Goal: Answer question/provide support

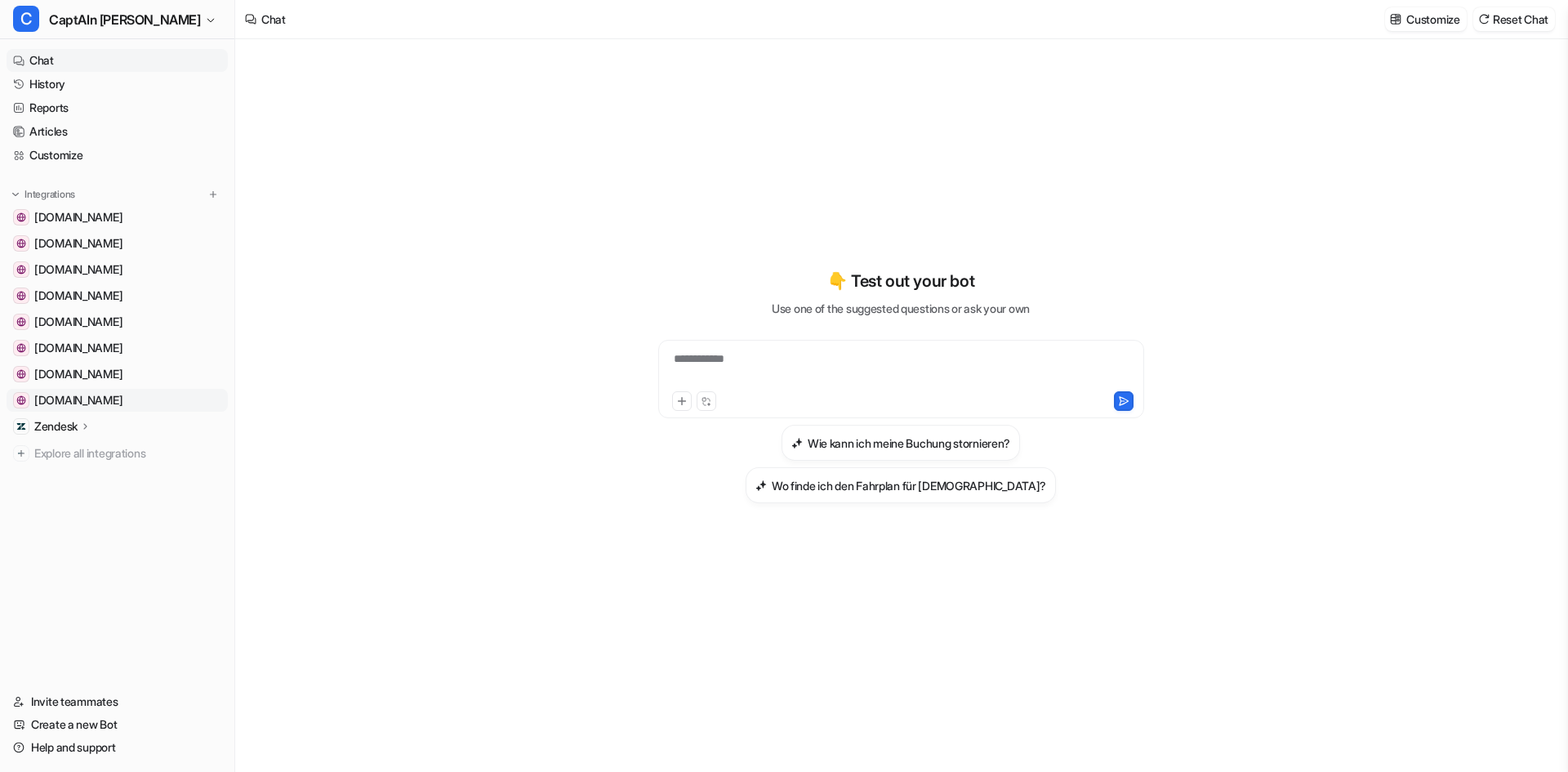
click at [89, 398] on span "[DOMAIN_NAME]" at bounding box center [78, 400] width 89 height 16
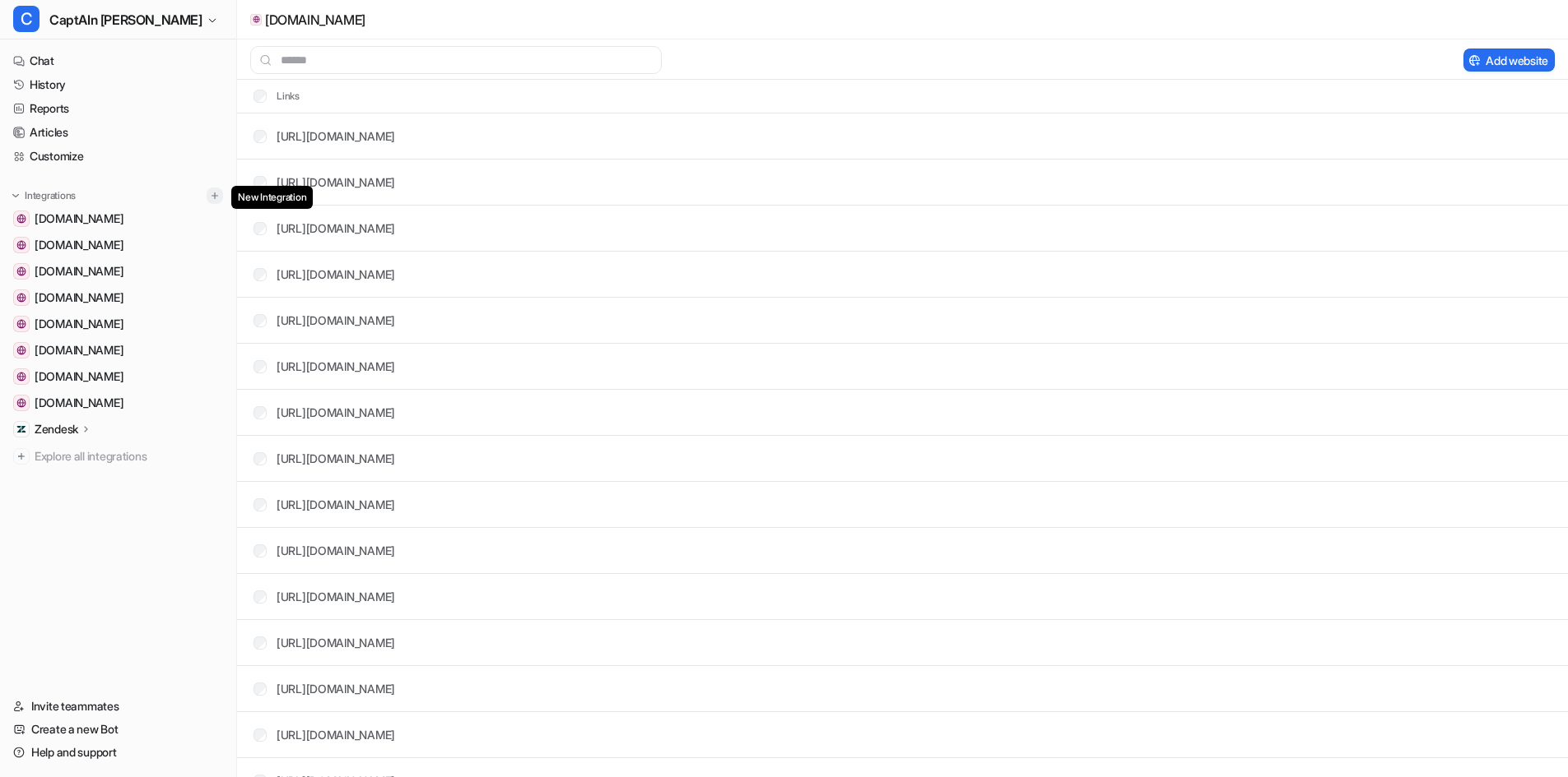
click at [212, 191] on img at bounding box center [214, 195] width 11 height 11
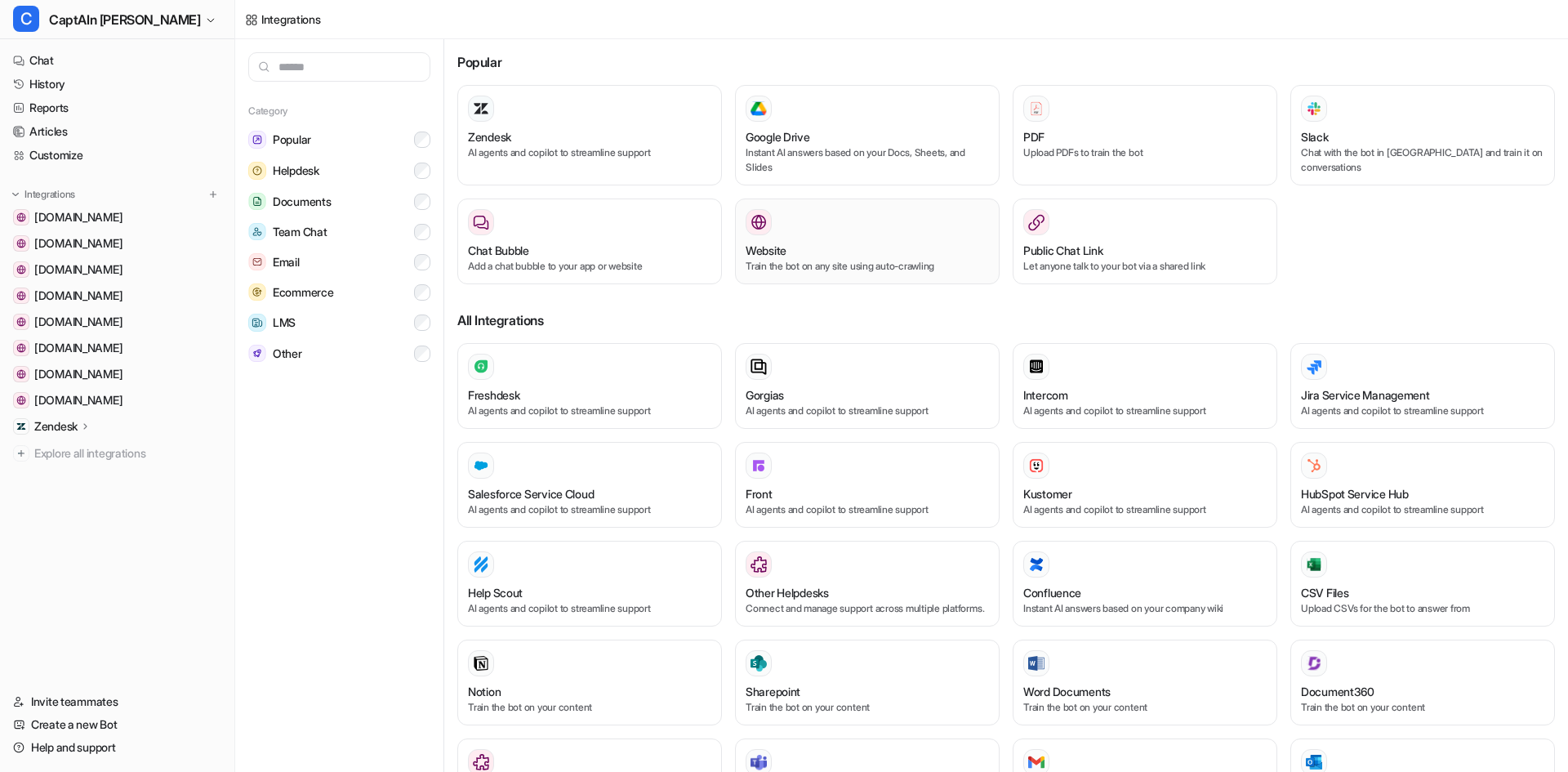
click at [885, 230] on div at bounding box center [867, 222] width 243 height 26
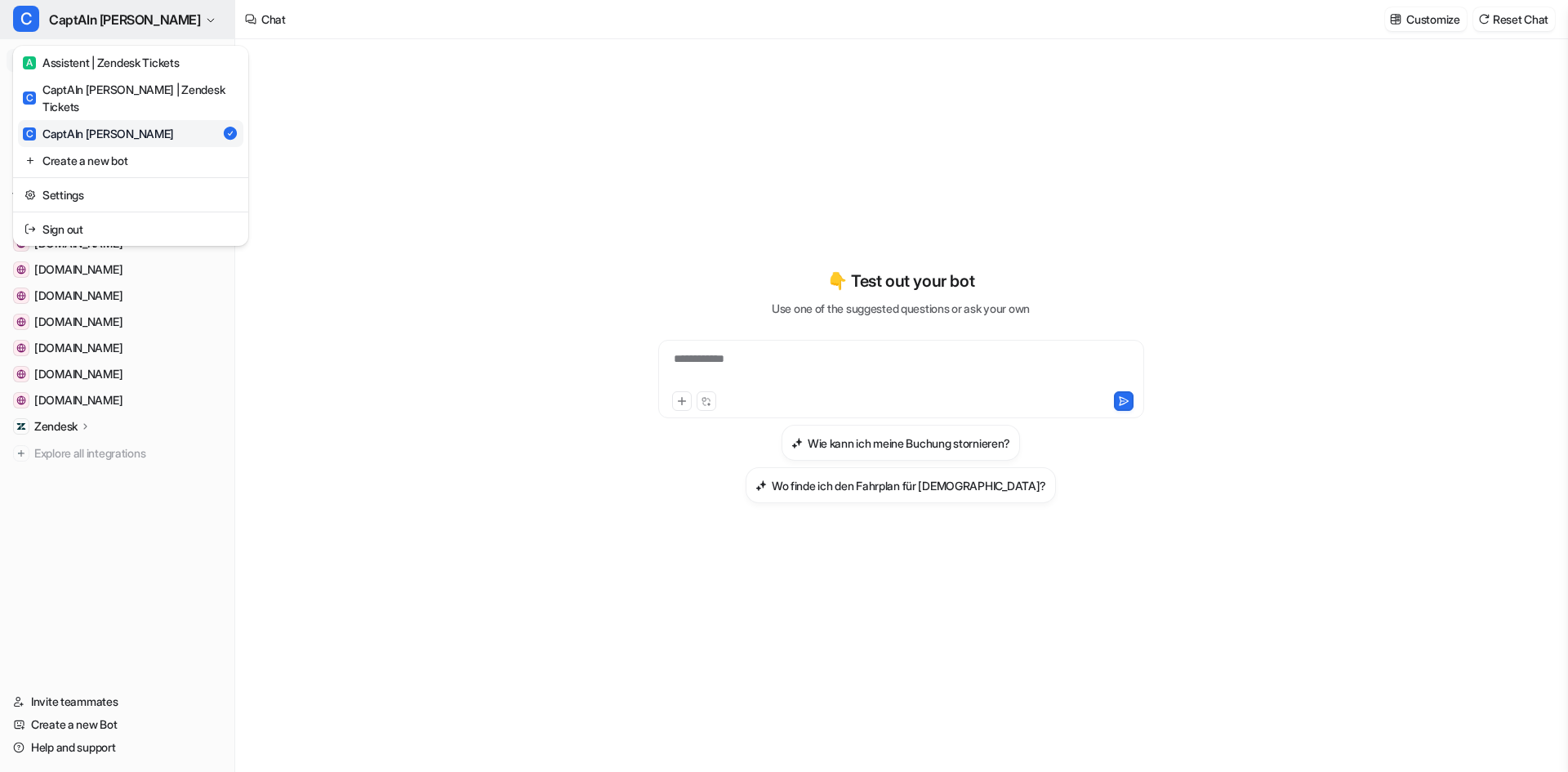
click at [122, 15] on span "CaptAIn [PERSON_NAME]" at bounding box center [125, 19] width 152 height 23
click at [128, 59] on div "A Assistent | Zendesk Tickets" at bounding box center [101, 63] width 156 height 17
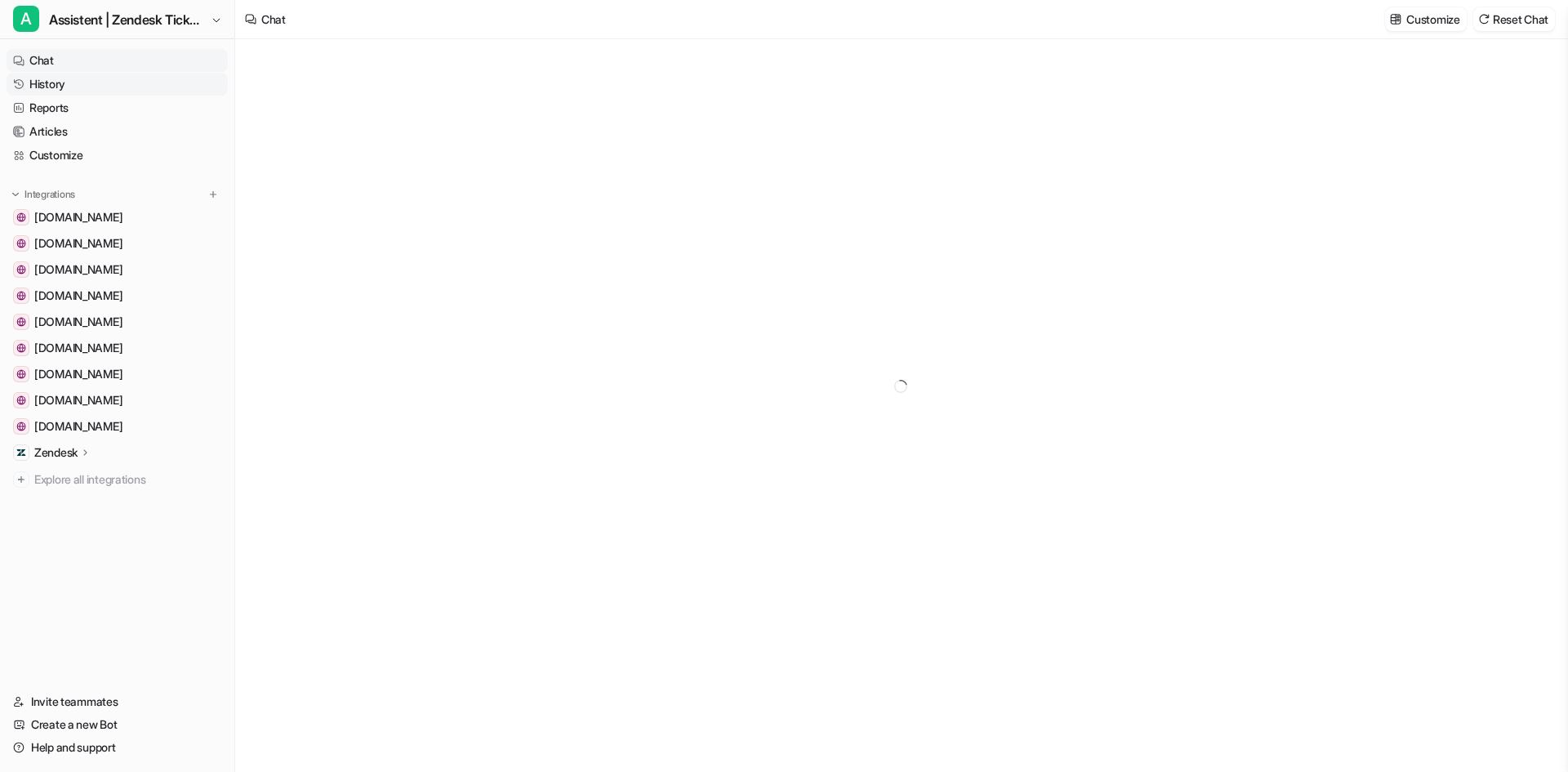
click at [74, 83] on link "History" at bounding box center [117, 84] width 221 height 23
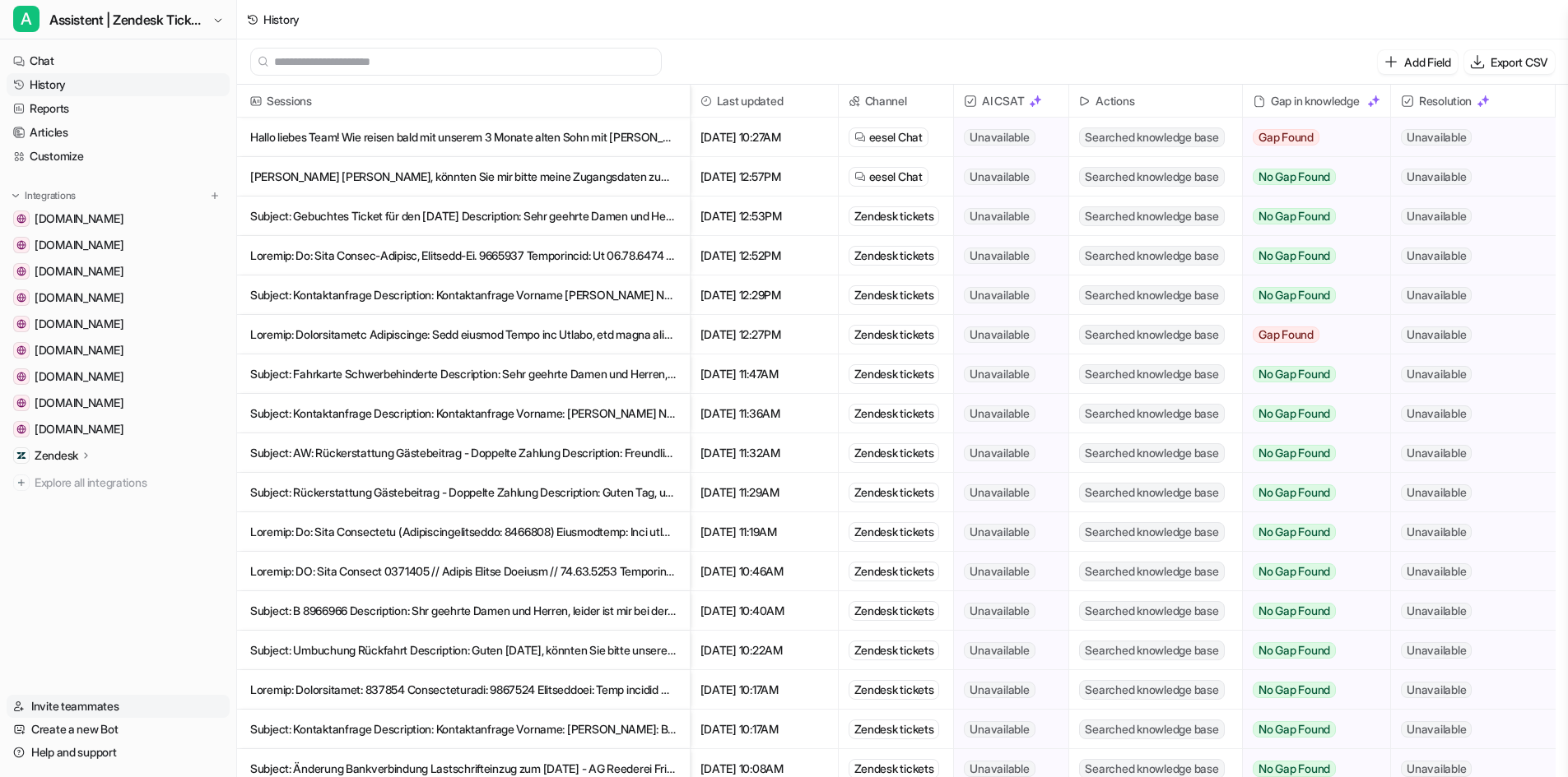
scroll to position [3, 0]
drag, startPoint x: 81, startPoint y: 748, endPoint x: 93, endPoint y: 748, distance: 12.0
click at [81, 748] on link "Help and support" at bounding box center [118, 753] width 223 height 23
click at [105, 747] on link "Help and support" at bounding box center [118, 753] width 223 height 23
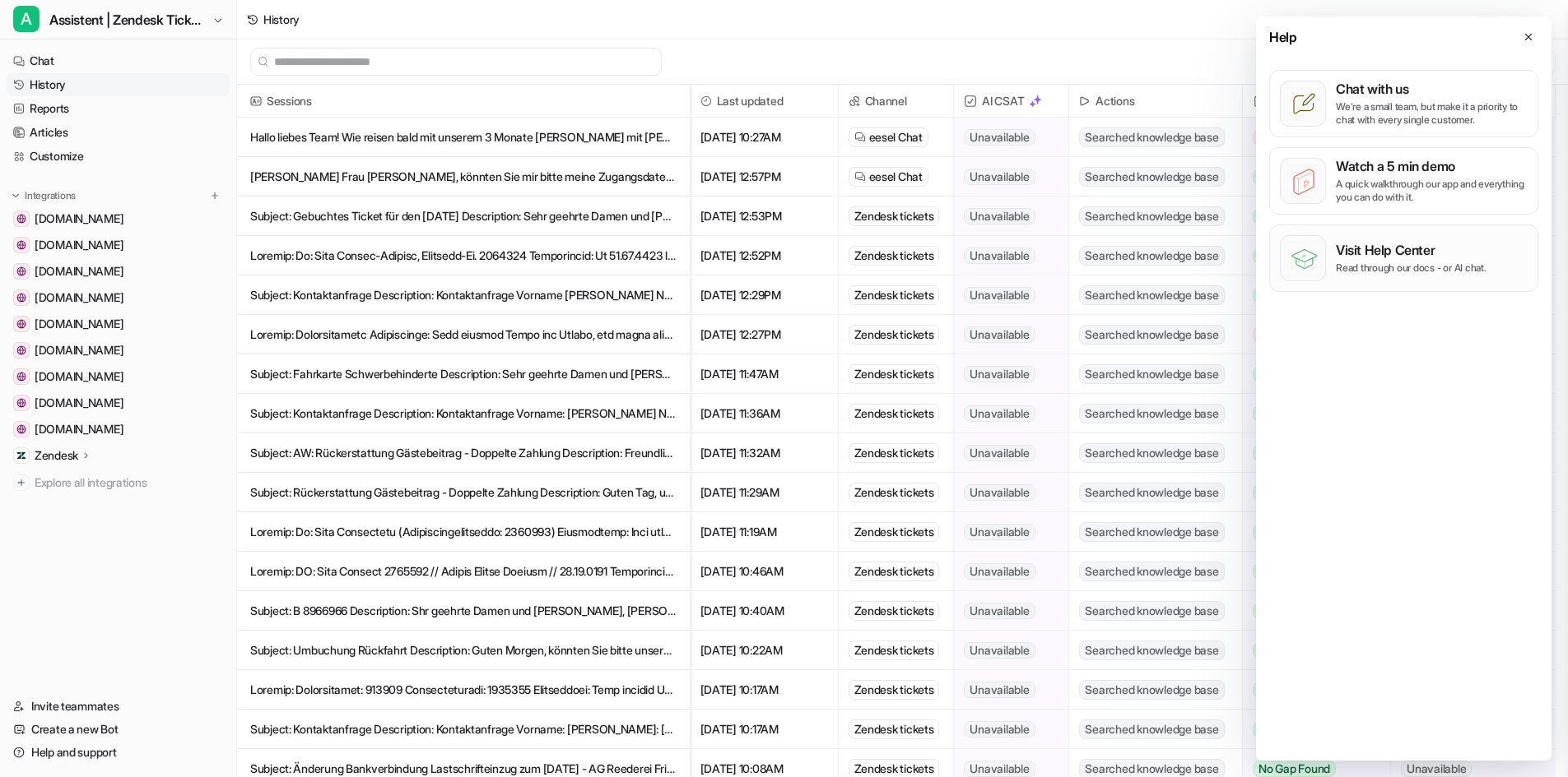
click at [1411, 261] on div "Visit Help Center Read through our docs - or AI chat." at bounding box center [1411, 258] width 151 height 33
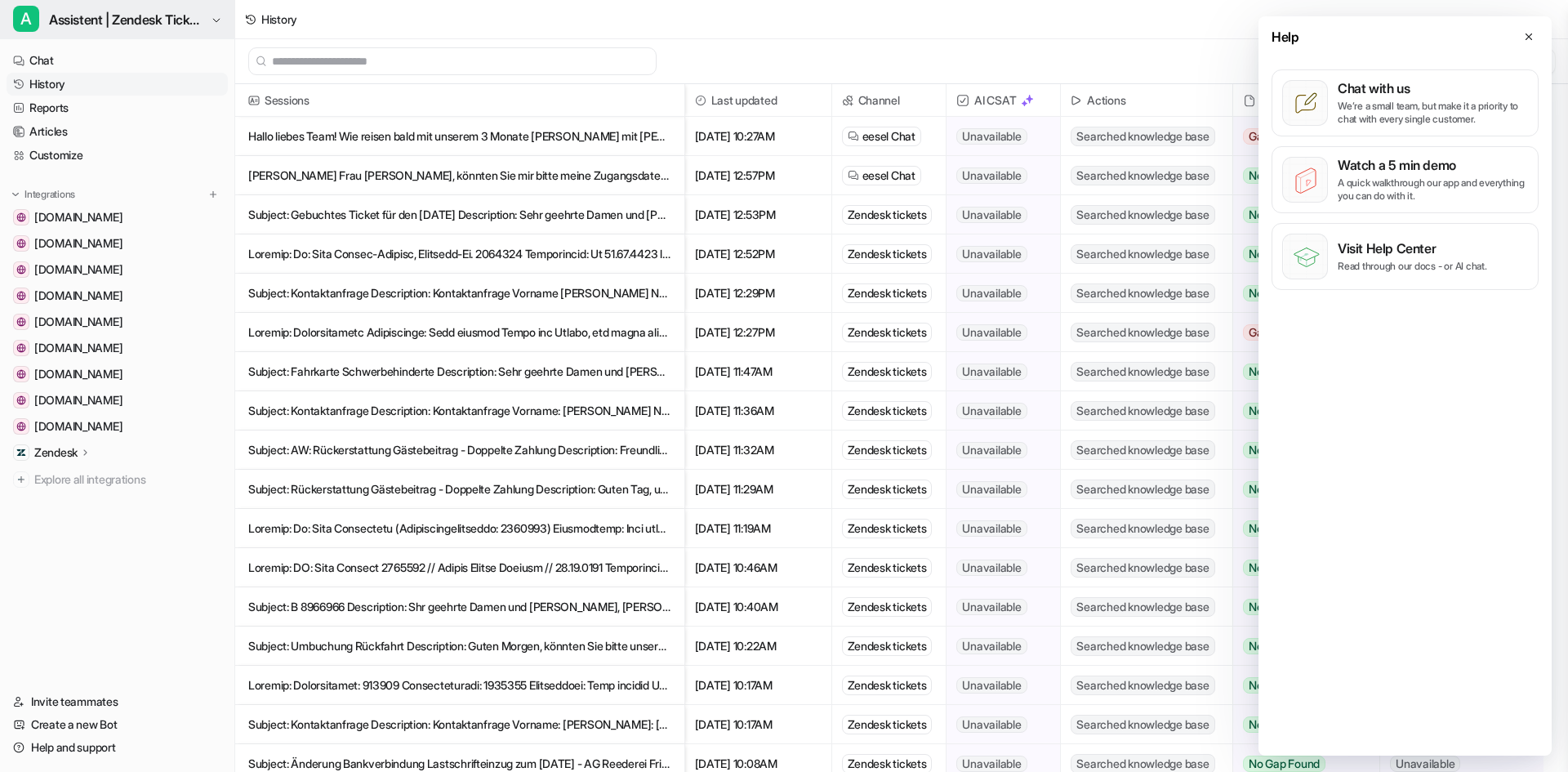
click at [135, 25] on span "Assistent | Zendesk Tickets" at bounding box center [127, 19] width 157 height 23
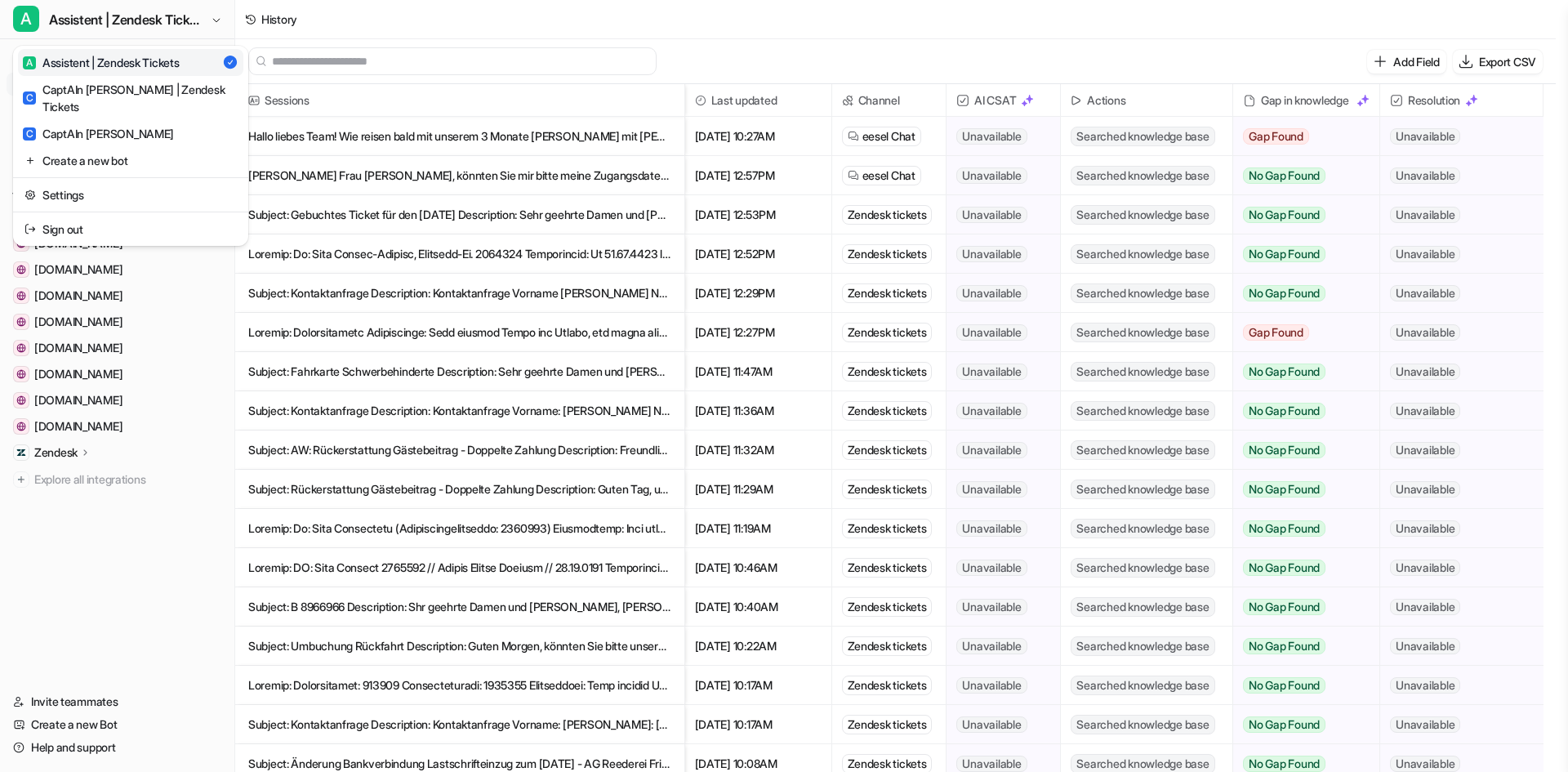
click at [130, 54] on div "A Assistent | Zendesk Tickets" at bounding box center [101, 63] width 156 height 17
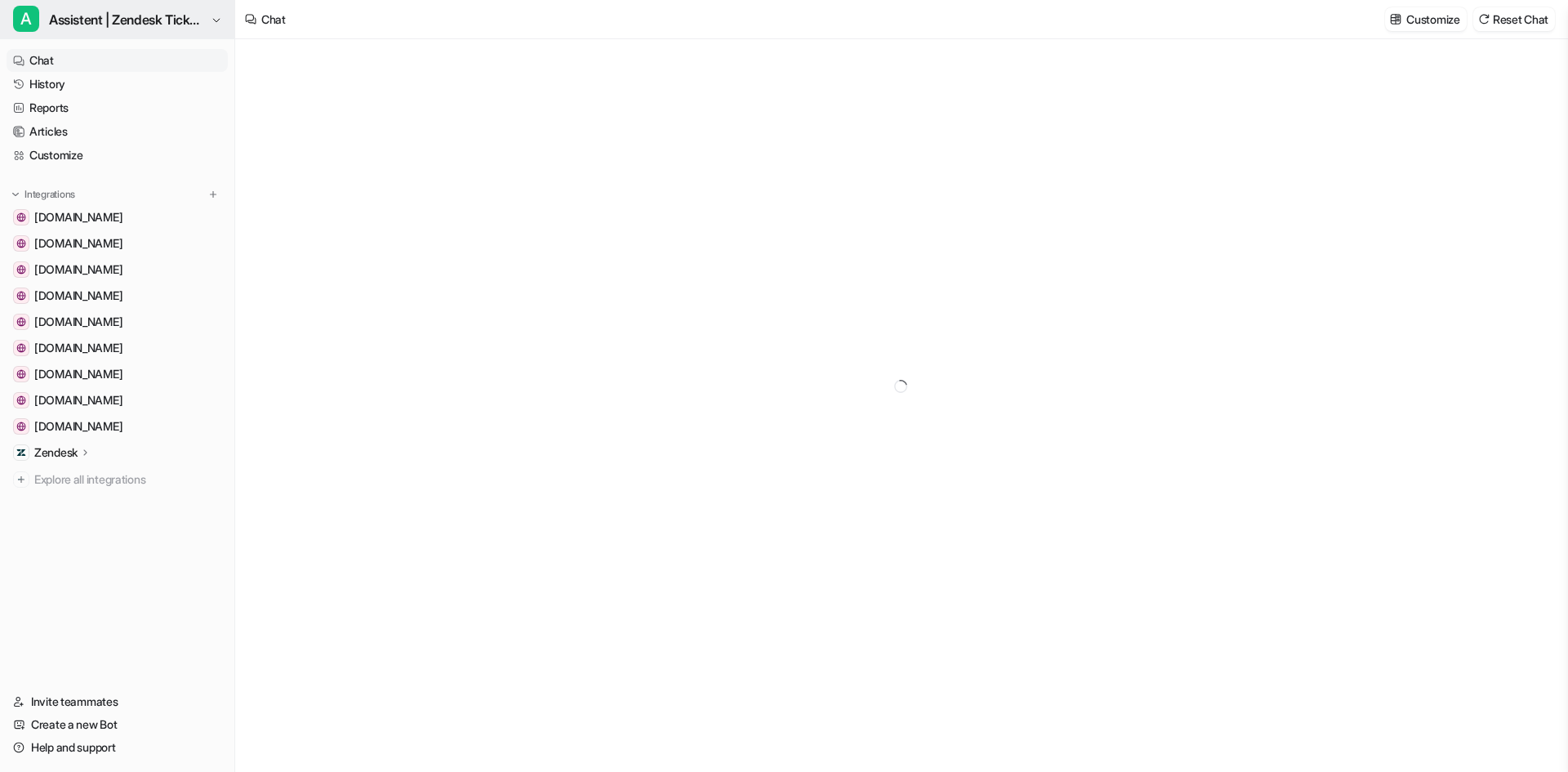
type textarea "**********"
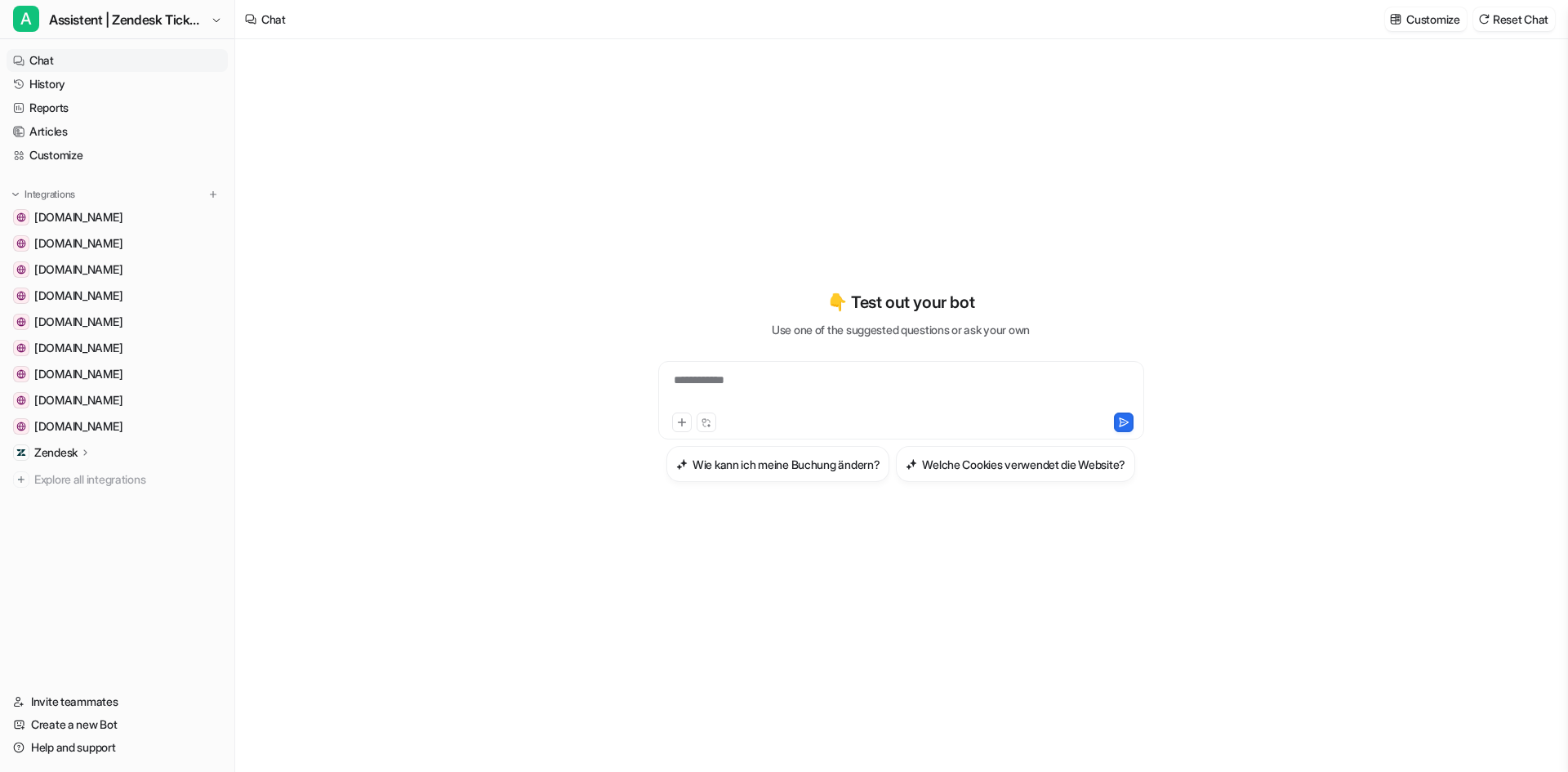
click at [67, 450] on p "Zendesk" at bounding box center [56, 453] width 43 height 16
click at [728, 361] on div "**********" at bounding box center [901, 400] width 486 height 78
click at [723, 372] on div at bounding box center [901, 391] width 478 height 38
paste div
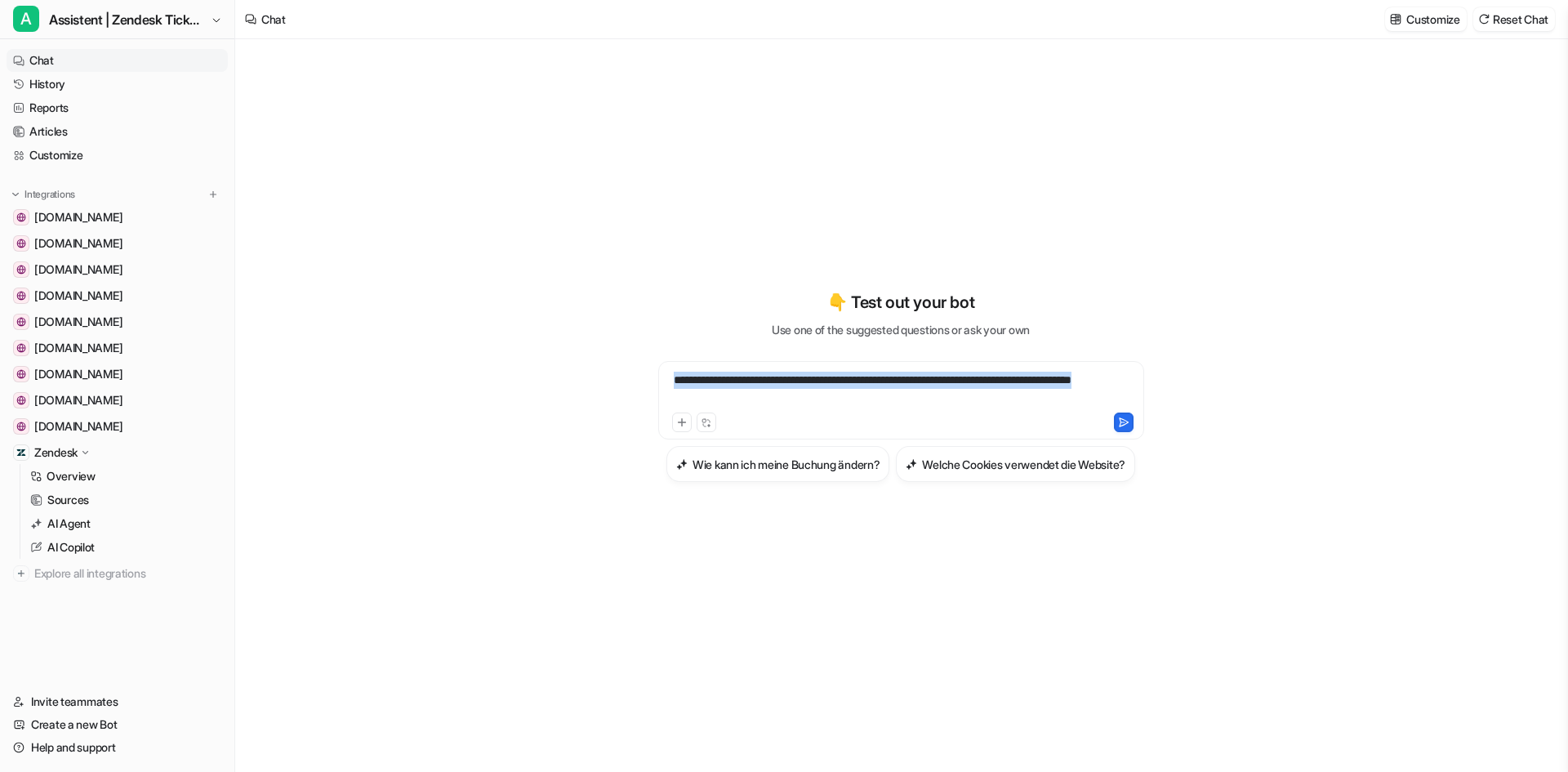
drag, startPoint x: 820, startPoint y: 375, endPoint x: 628, endPoint y: 332, distance: 196.8
click at [628, 332] on div "**********" at bounding box center [901, 386] width 601 height 192
drag, startPoint x: 739, startPoint y: 362, endPoint x: 624, endPoint y: 343, distance: 116.6
click at [624, 343] on div "**********" at bounding box center [901, 386] width 601 height 192
drag, startPoint x: 772, startPoint y: 355, endPoint x: 552, endPoint y: 333, distance: 221.1
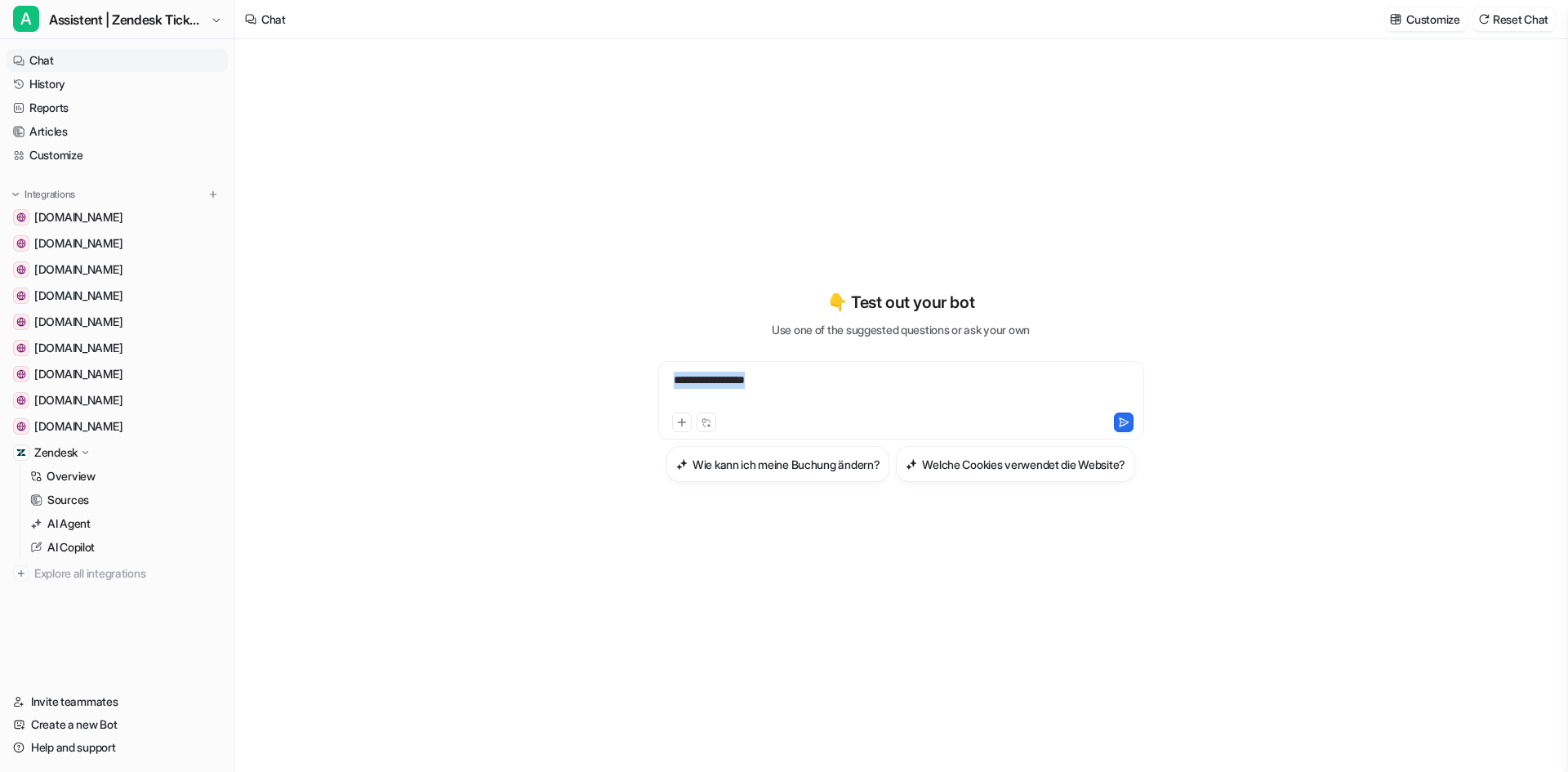
click at [552, 333] on div "**********" at bounding box center [901, 406] width 1331 height 733
click at [178, 26] on span "Assistent | Zendesk Tickets" at bounding box center [127, 19] width 157 height 23
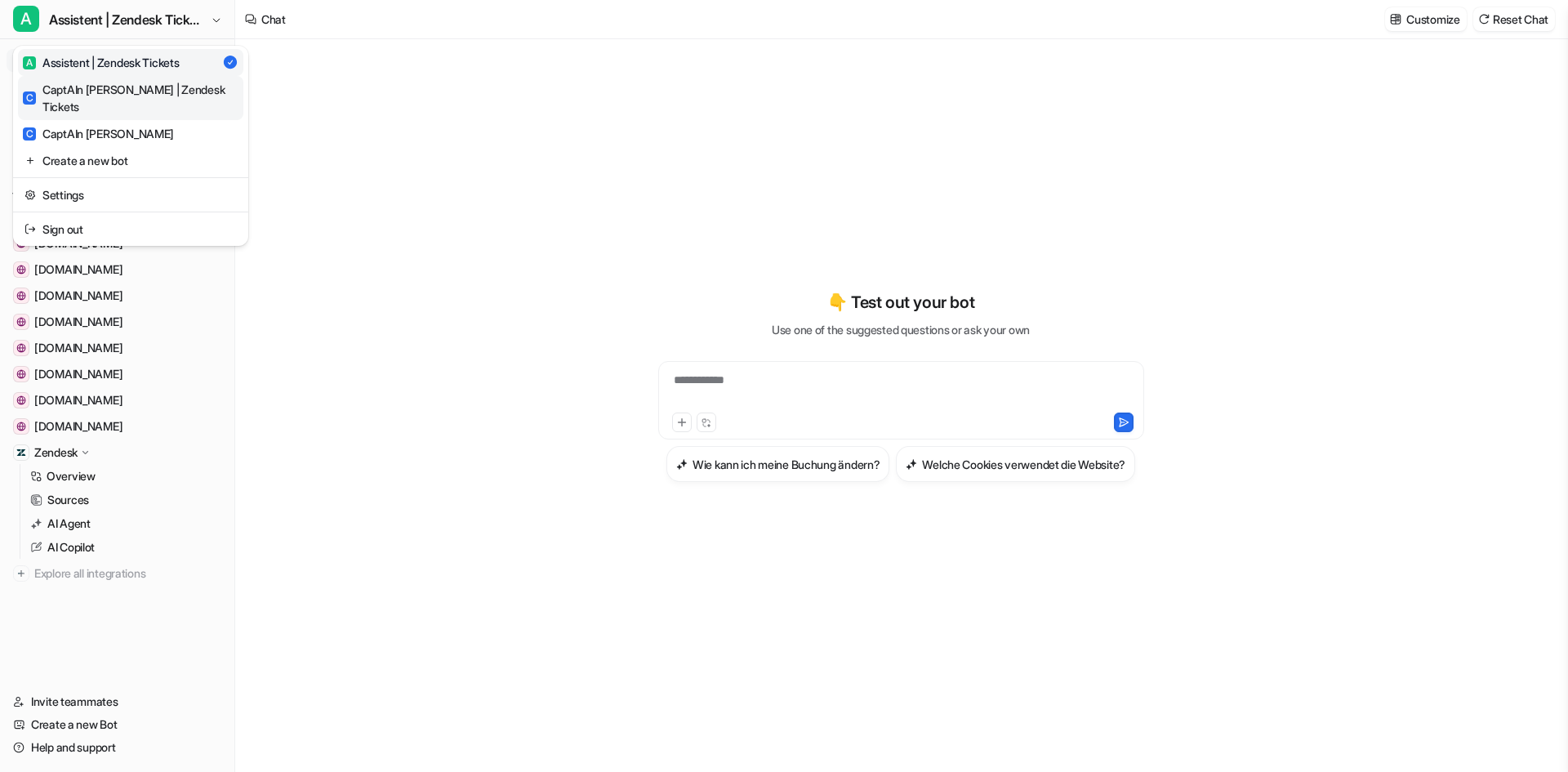
click at [143, 90] on div "C CaptAIn Frida | Zendesk Tickets" at bounding box center [131, 98] width 216 height 34
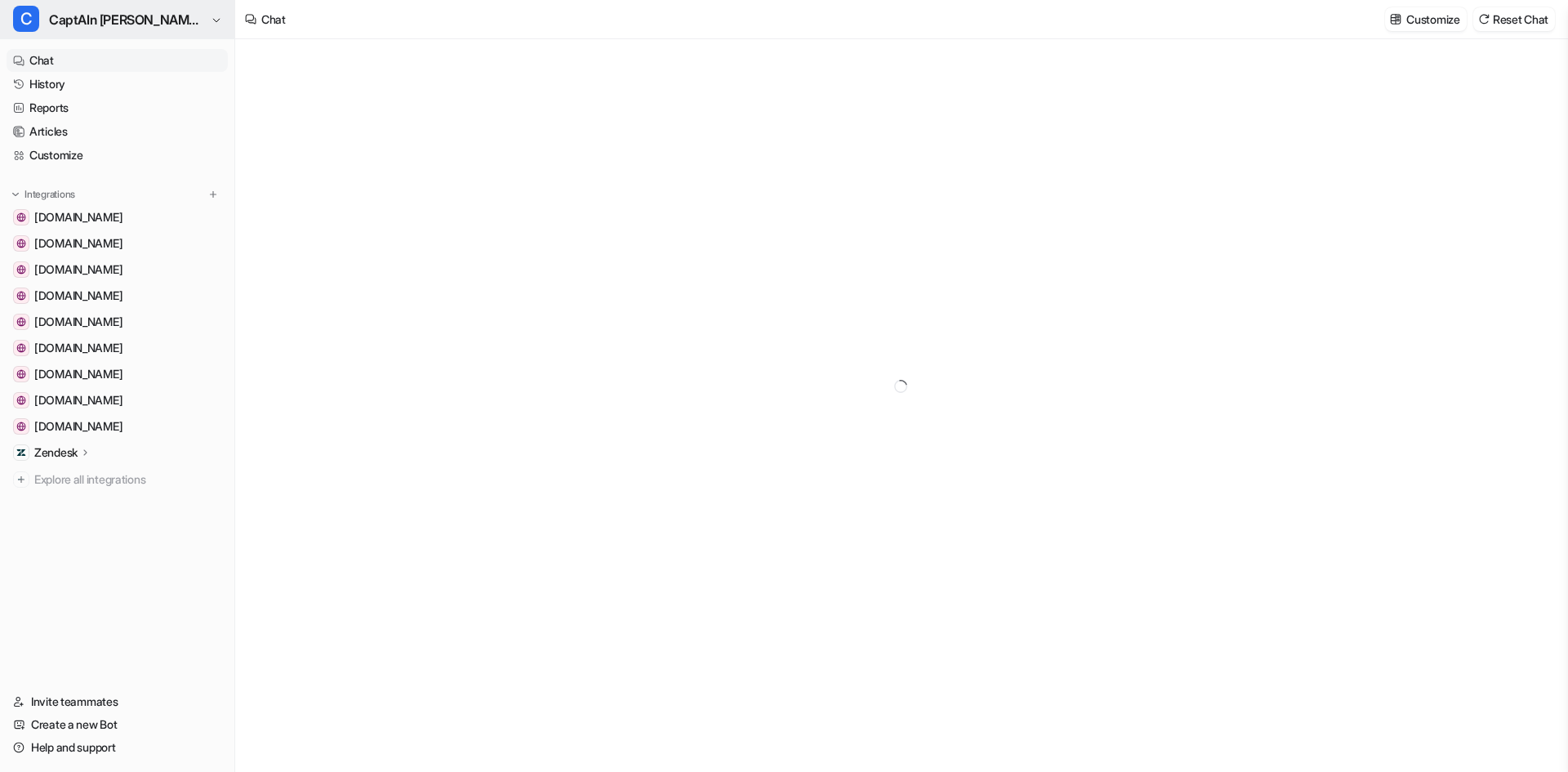
click at [188, 26] on span "CaptAIn [PERSON_NAME] | Zendesk Tickets" at bounding box center [127, 19] width 157 height 23
type textarea "**********"
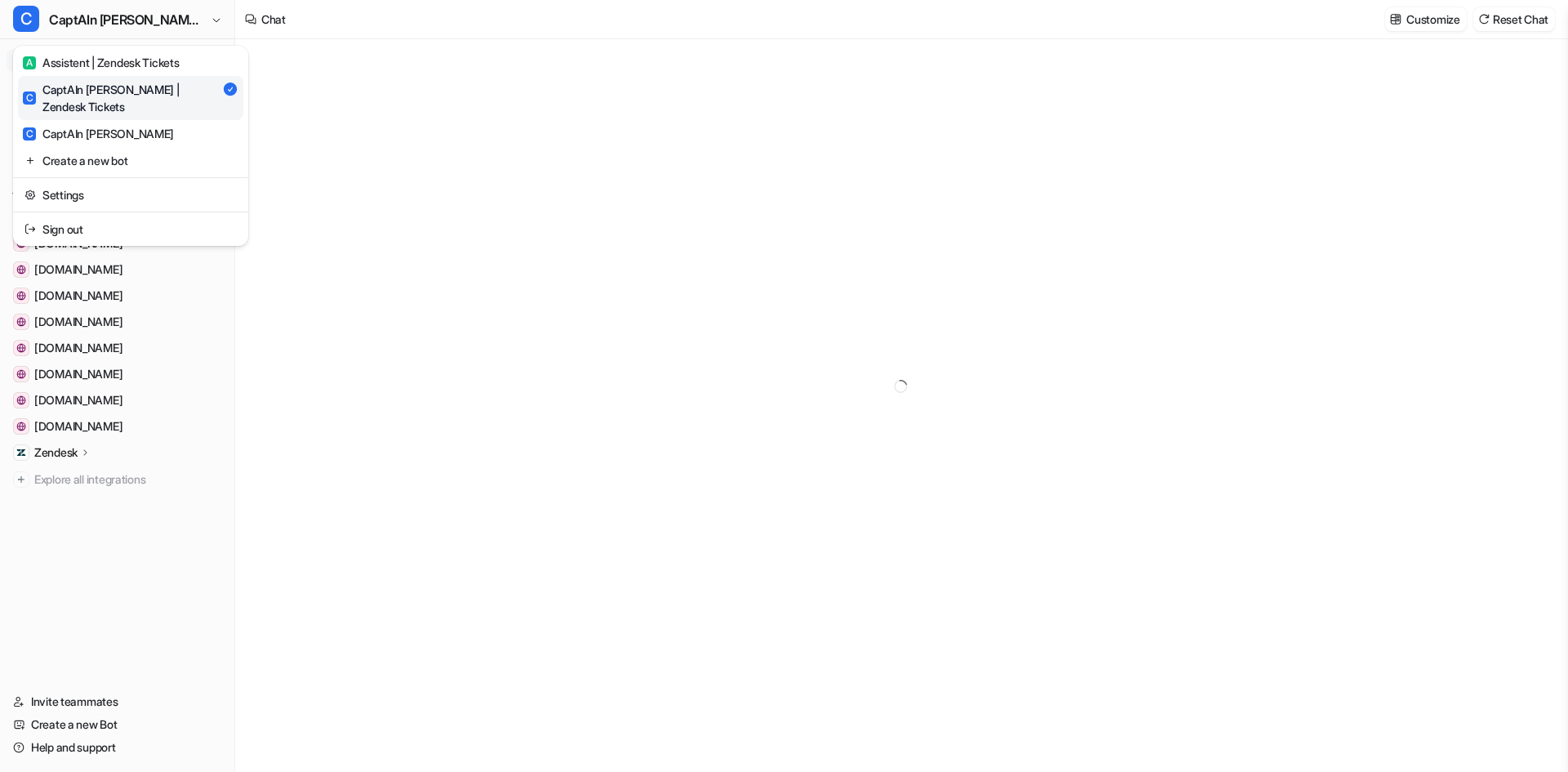
drag, startPoint x: 577, startPoint y: 189, endPoint x: 252, endPoint y: 145, distance: 328.0
click at [576, 189] on div "C CaptAIn Frida | Zendesk Tickets A Assistent | Zendesk Tickets C CaptAIn Frida…" at bounding box center [784, 386] width 1568 height 772
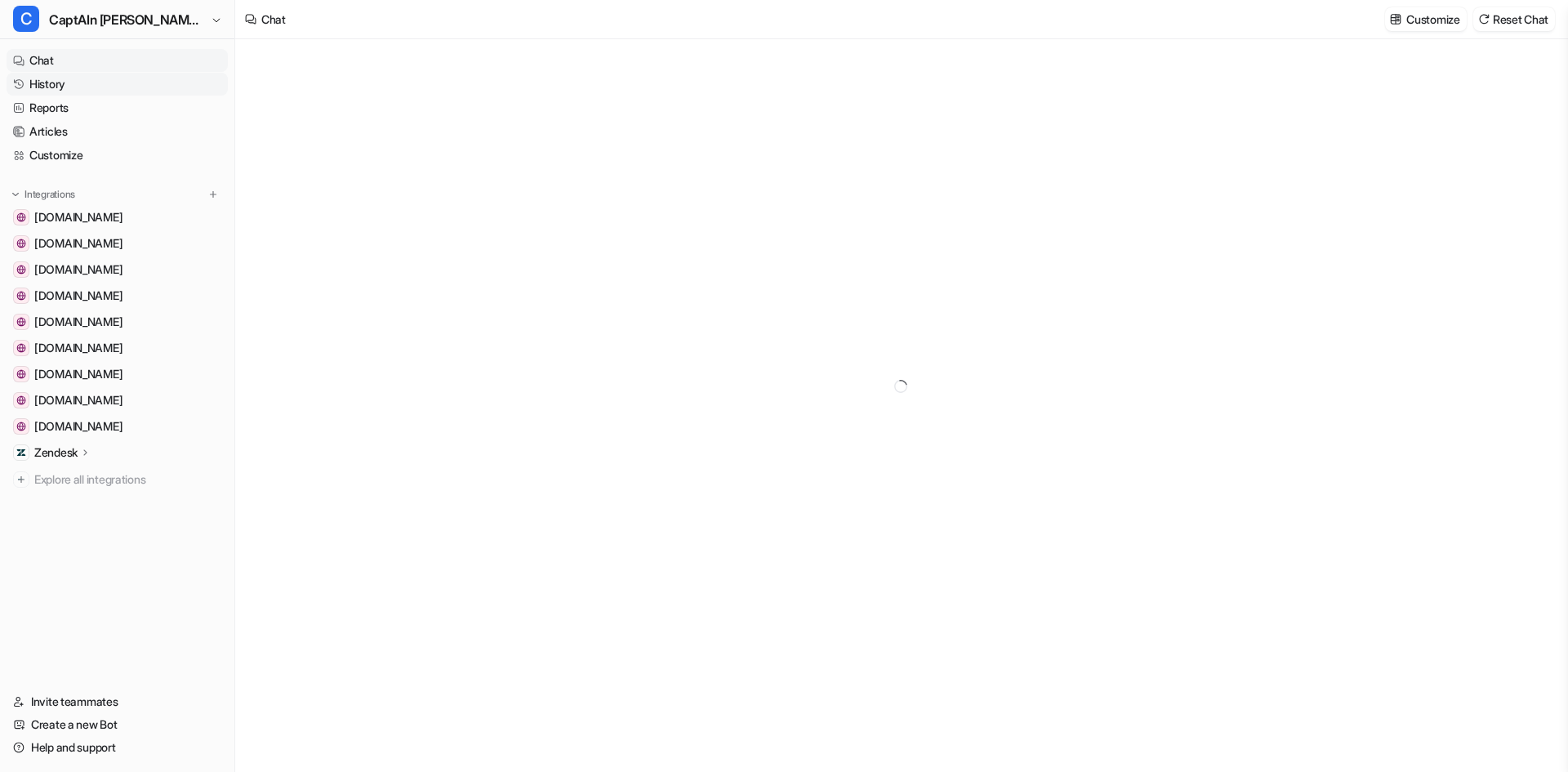
click at [55, 84] on link "History" at bounding box center [117, 84] width 221 height 23
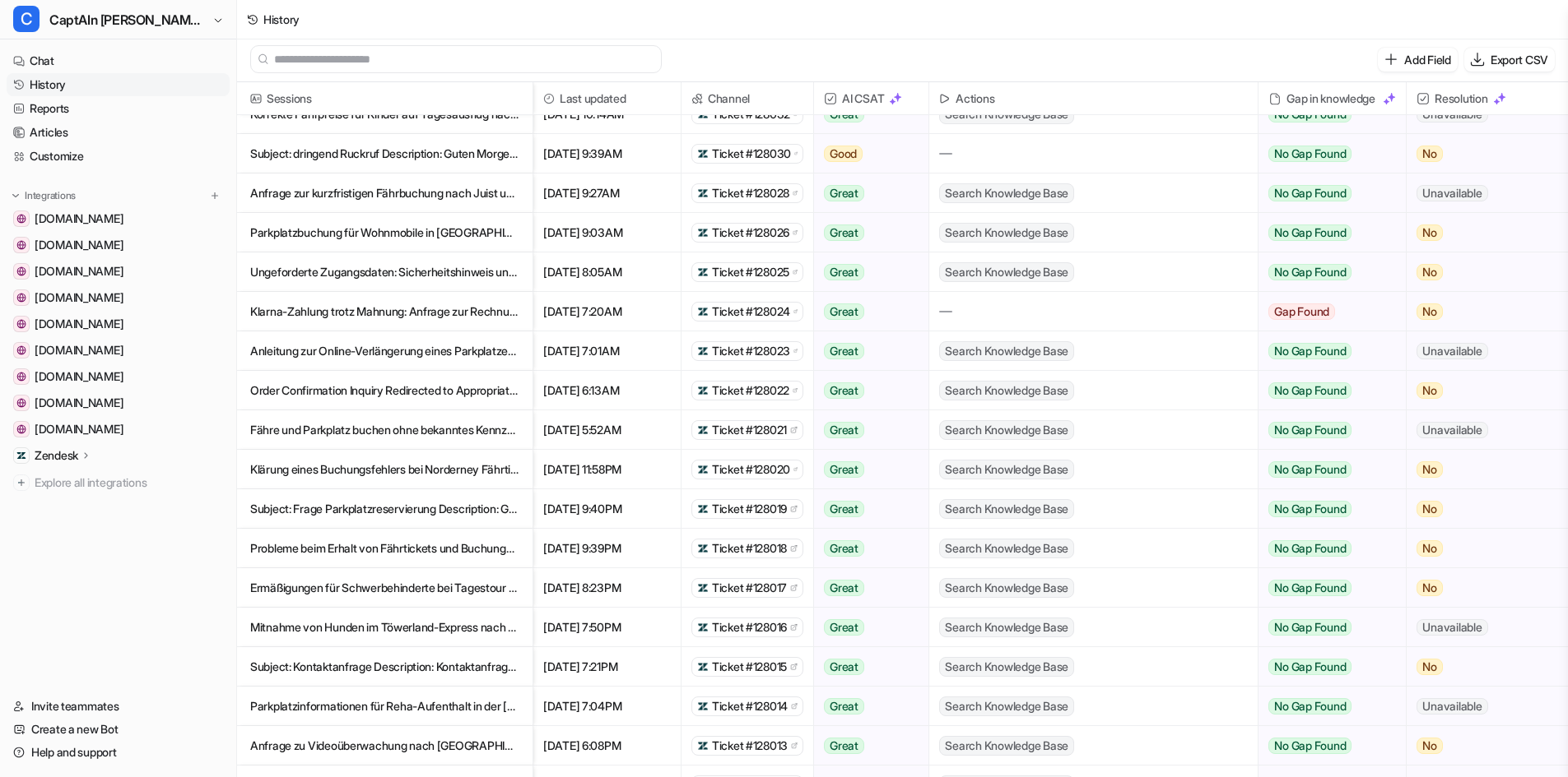
scroll to position [1545, 0]
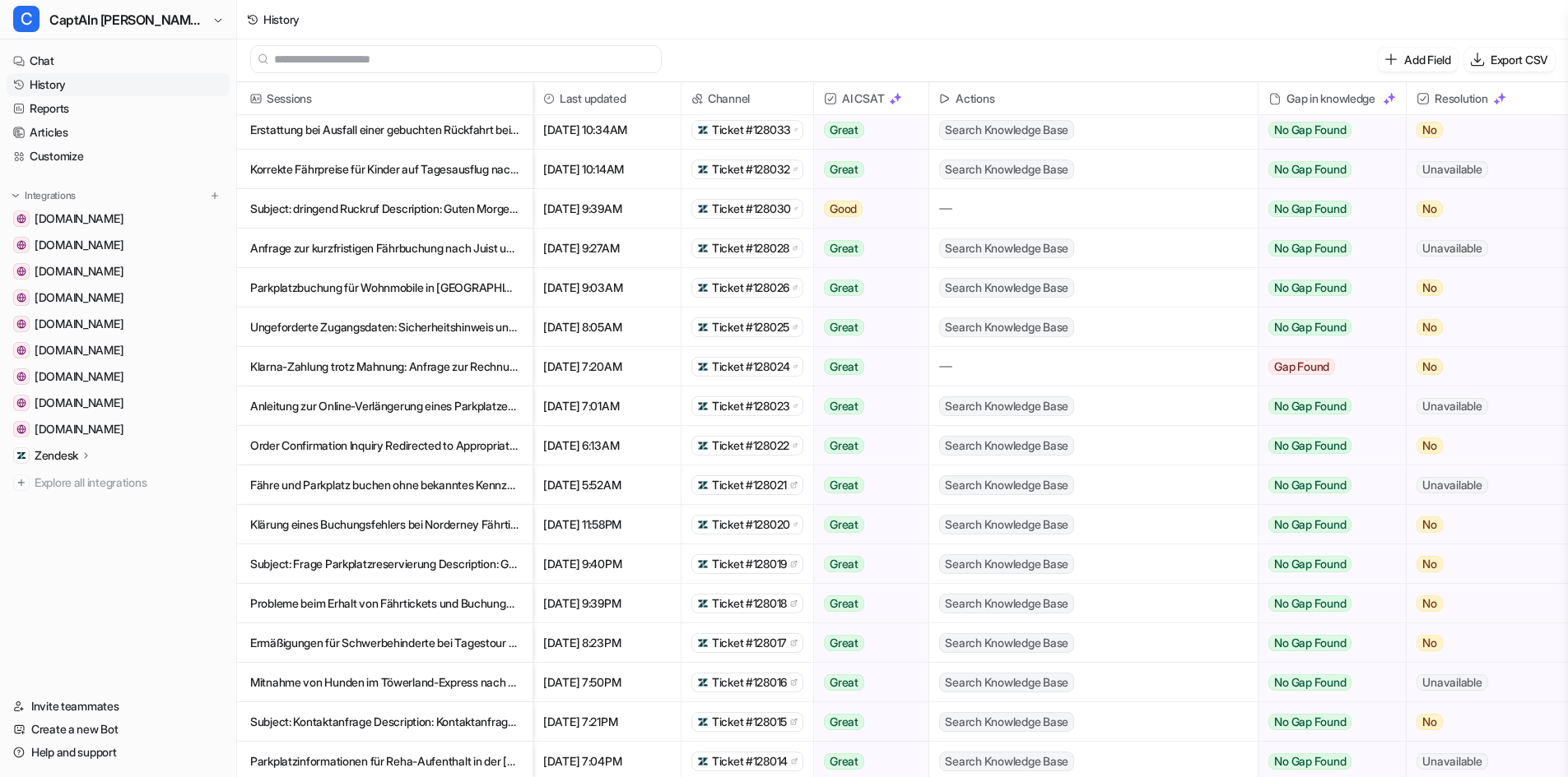
click at [748, 292] on span "Ticket #128026" at bounding box center [751, 288] width 77 height 16
click at [352, 244] on p "Anfrage zur kurzfristigen Fährbuchung nach Juist und Reservierungspflicht" at bounding box center [385, 249] width 270 height 40
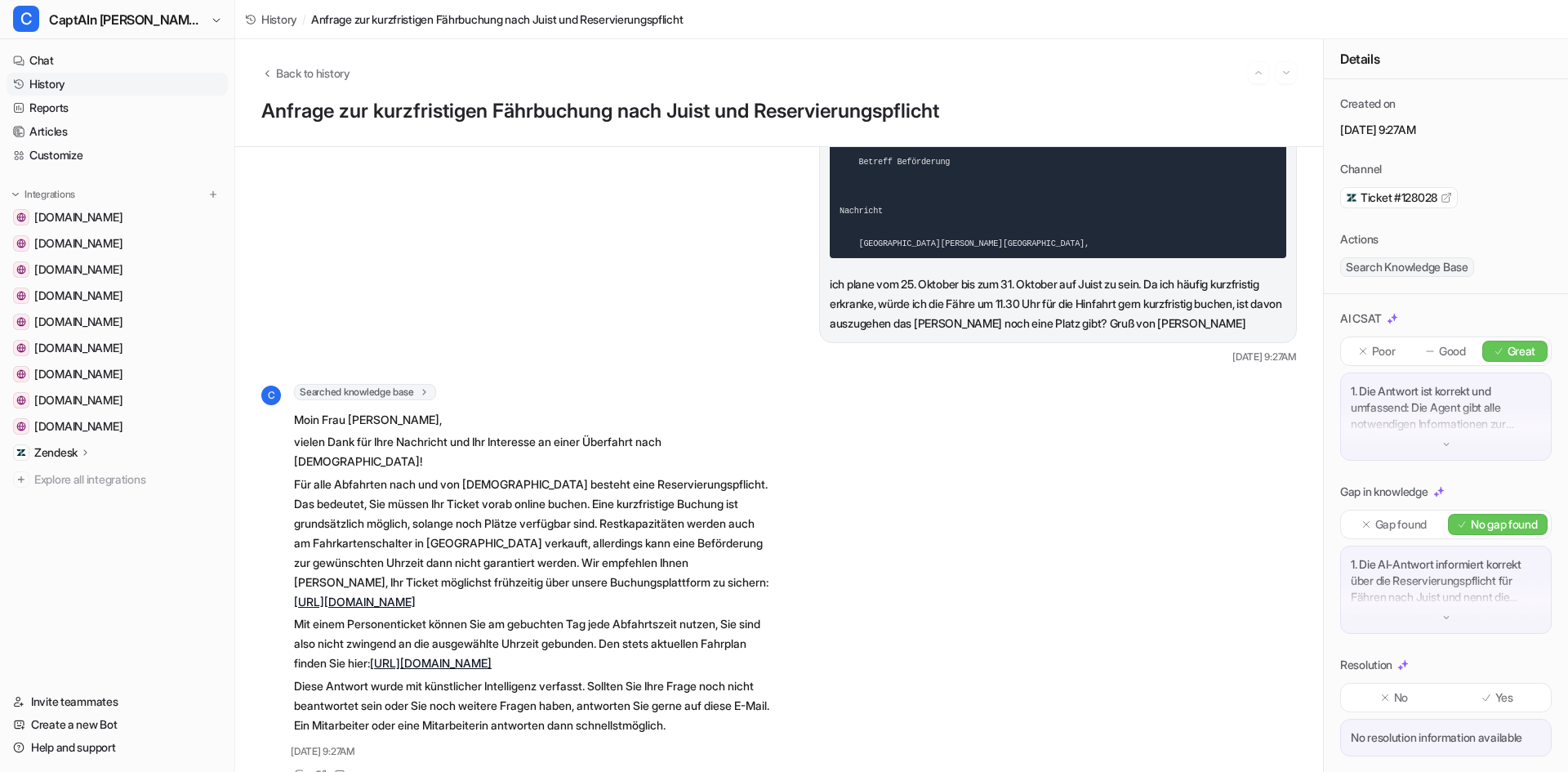
scroll to position [435, 0]
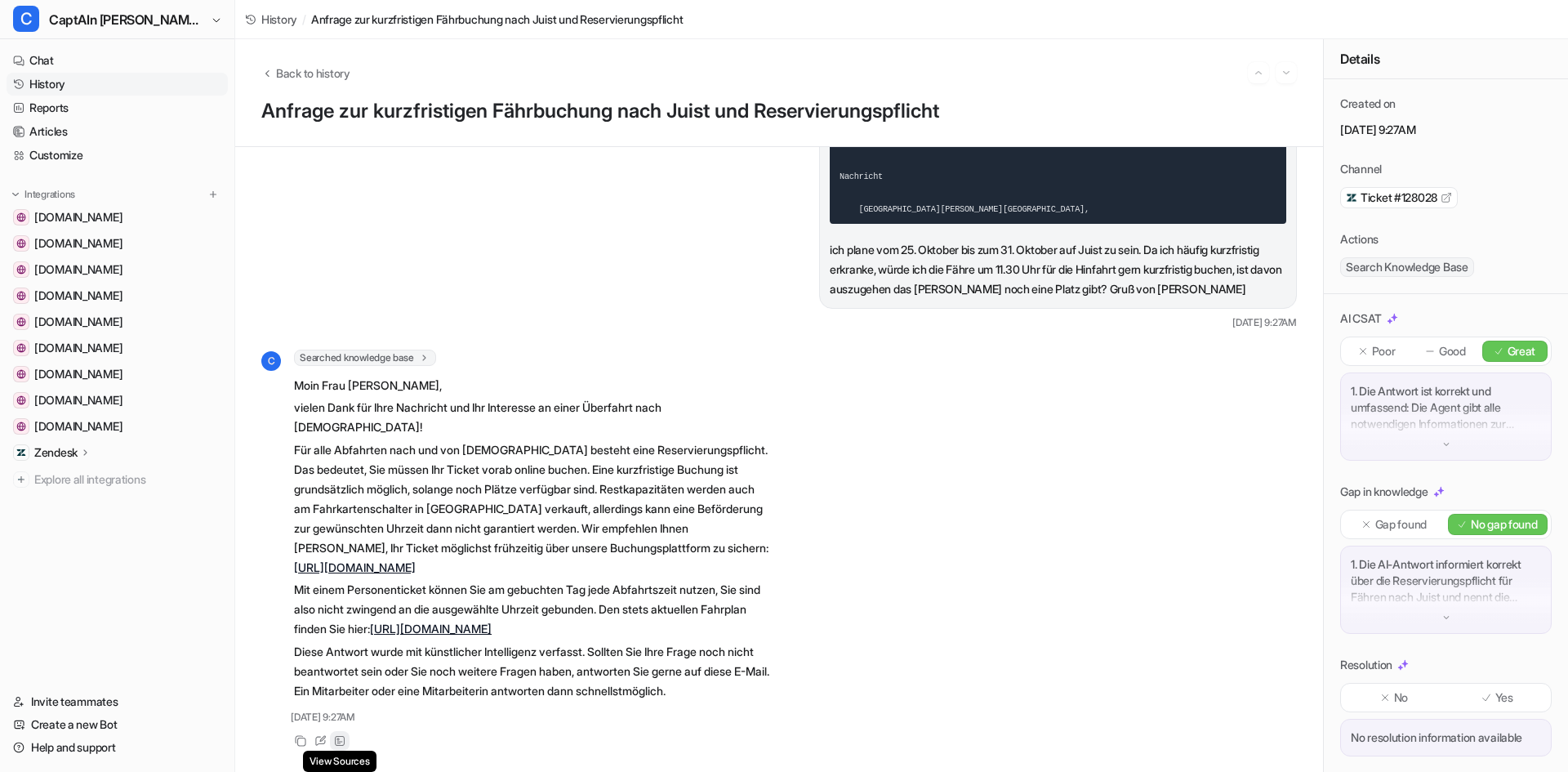
click at [335, 737] on icon at bounding box center [339, 741] width 9 height 9
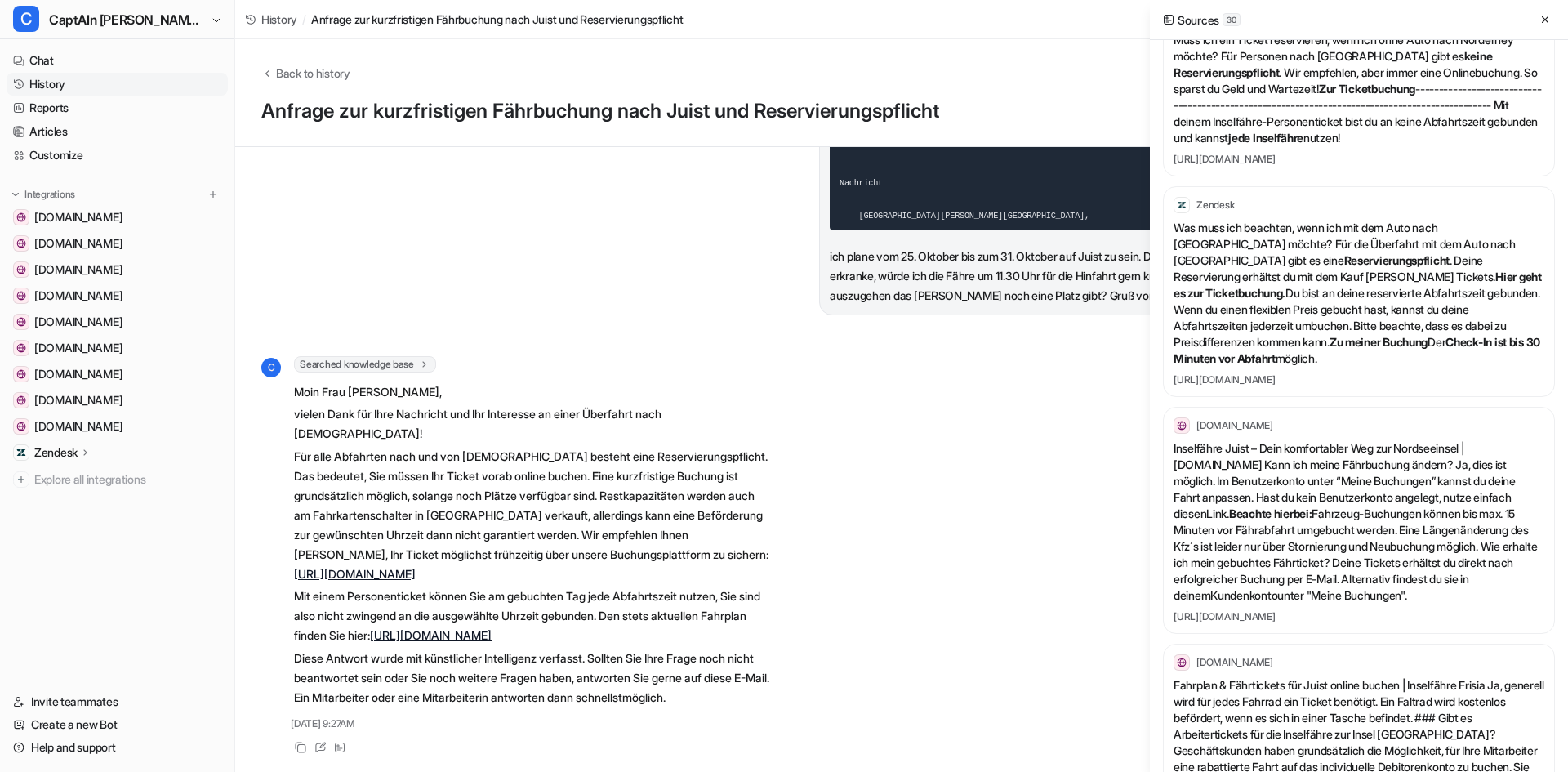
scroll to position [5231, 0]
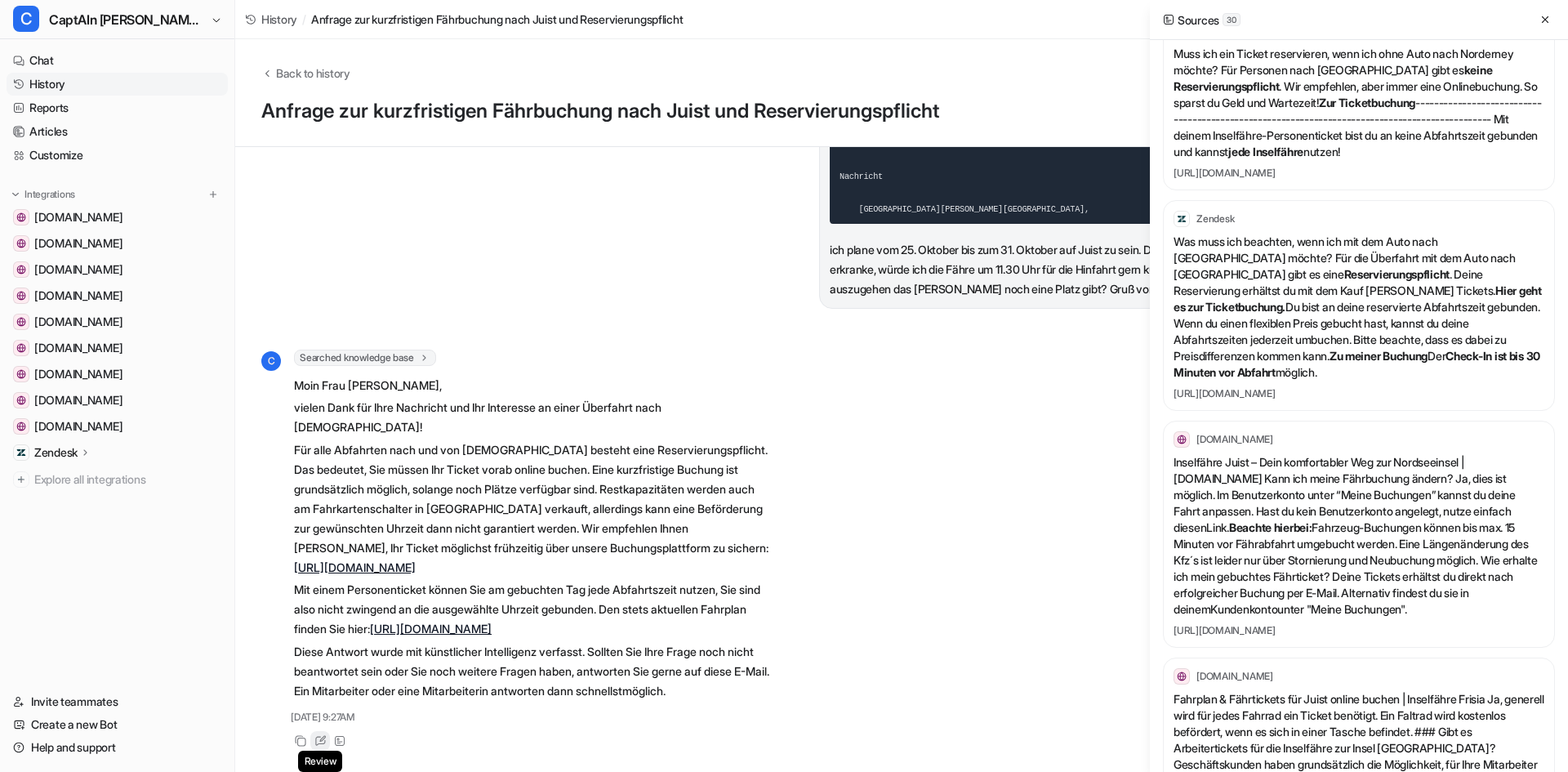
click at [322, 737] on icon at bounding box center [321, 741] width 12 height 11
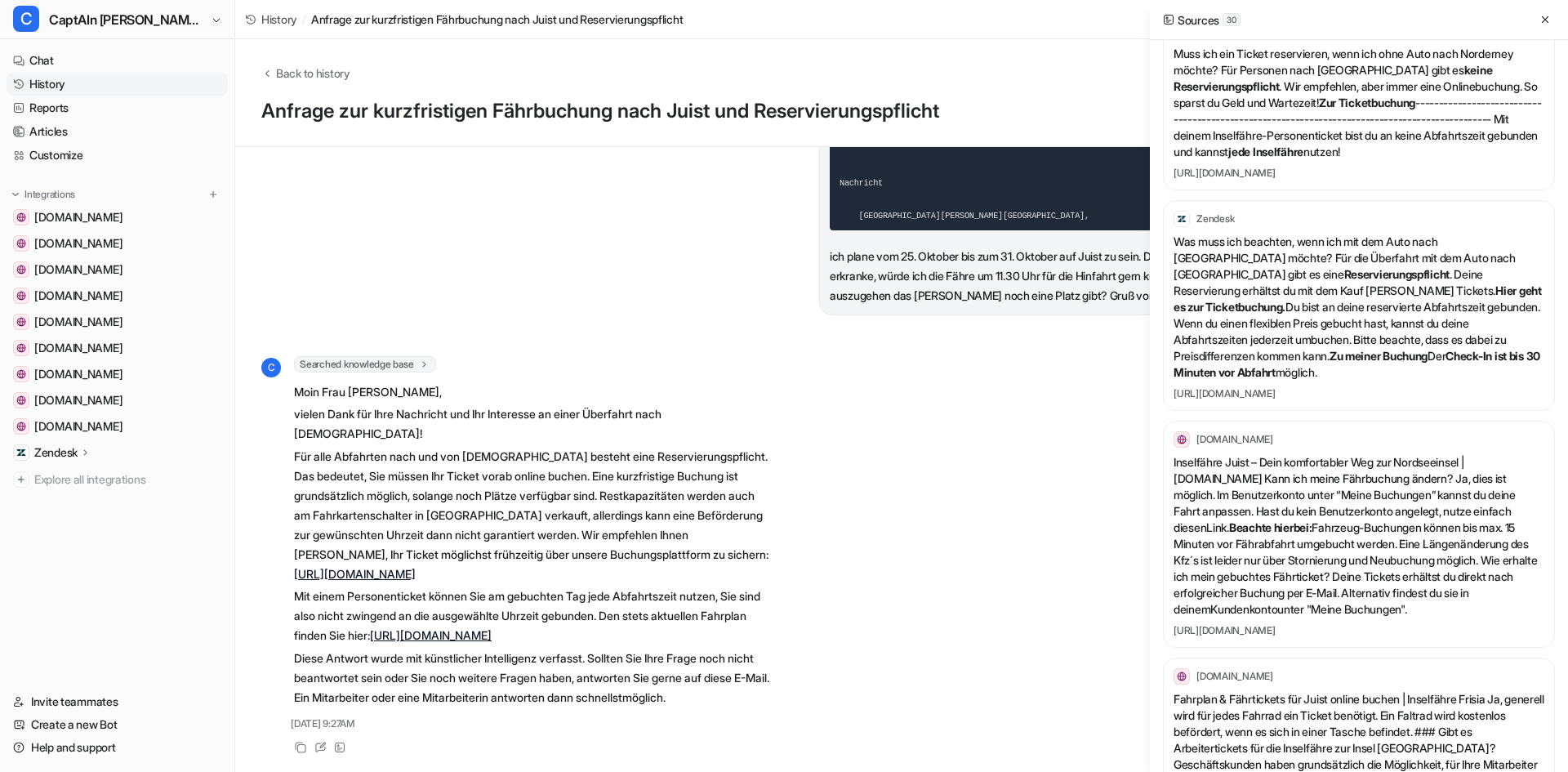
scroll to position [0, 0]
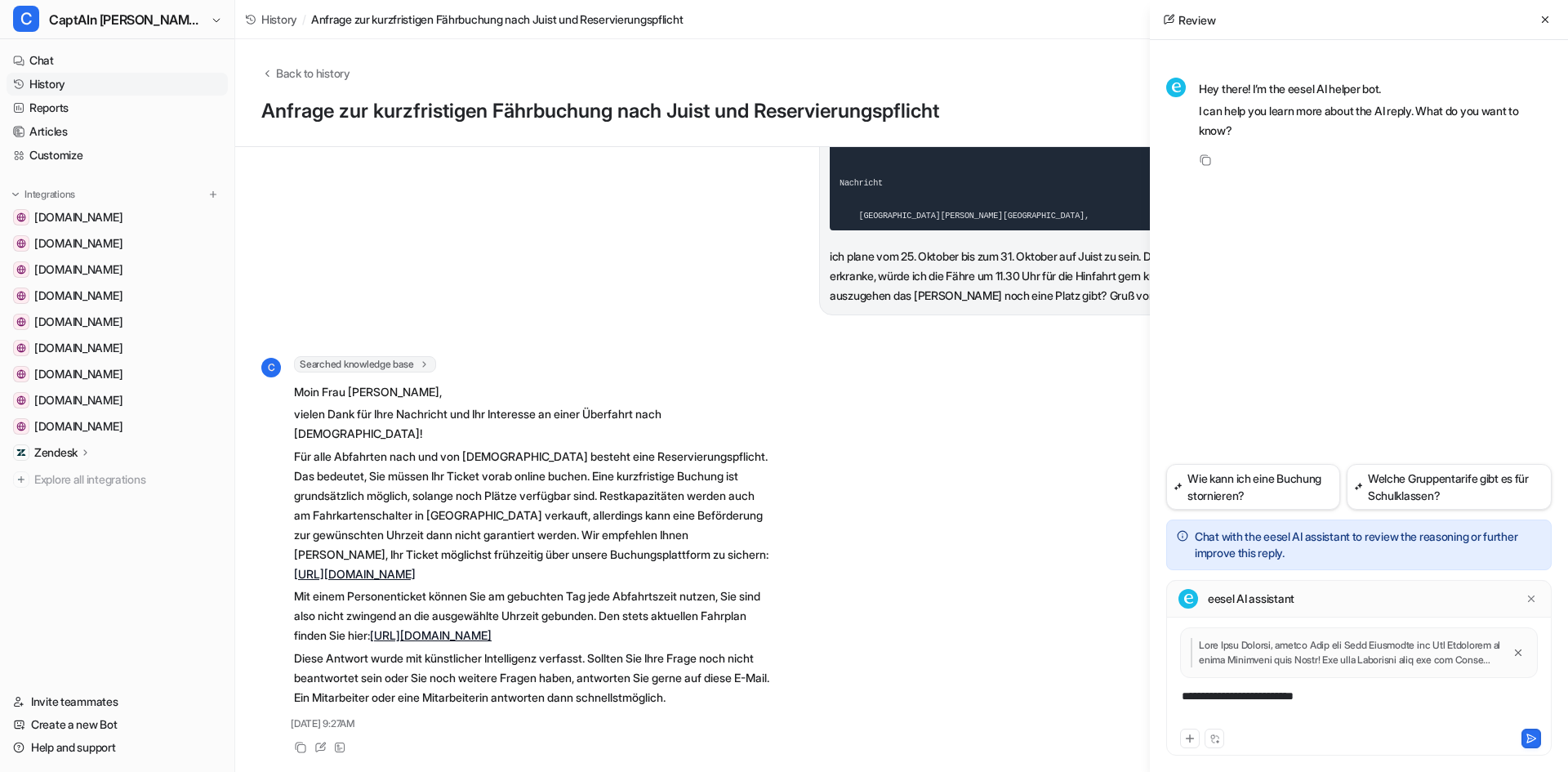
click at [1342, 212] on div "Hey there! I’m the eesel AI helper bot. I can help you learn more about the AI …" at bounding box center [1359, 261] width 385 height 408
drag, startPoint x: 1332, startPoint y: 696, endPoint x: 1129, endPoint y: 698, distance: 203.0
click at [1129, 698] on div "Back to history Anfrage zur kurzfristigen Fährbuchung nach Juist und Reservieru…" at bounding box center [902, 406] width 1333 height 733
click at [1391, 694] on div "**********" at bounding box center [1359, 707] width 378 height 38
click at [1384, 696] on div "**********" at bounding box center [1359, 707] width 378 height 38
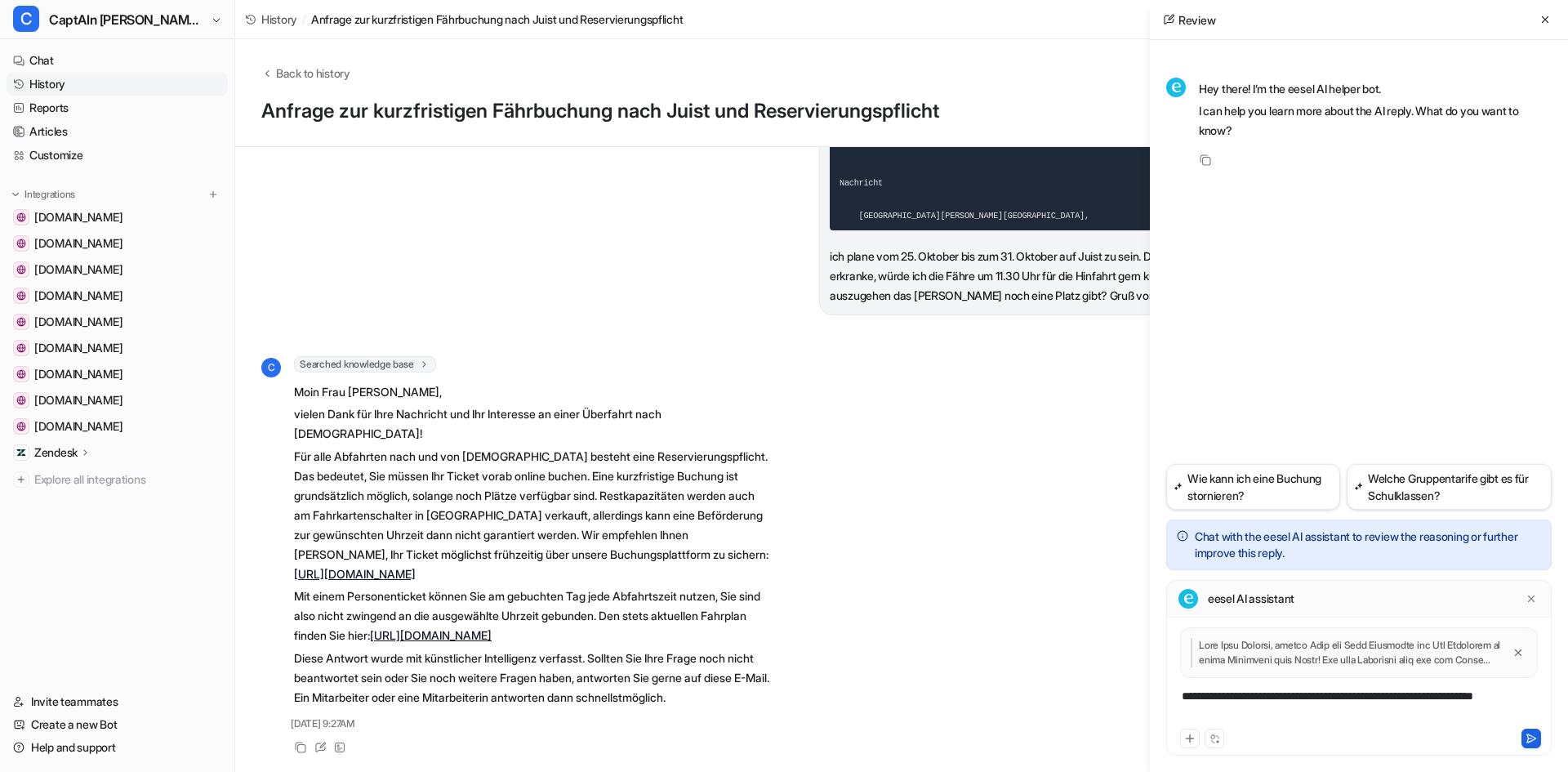
click at [1535, 744] on button at bounding box center [1531, 738] width 20 height 20
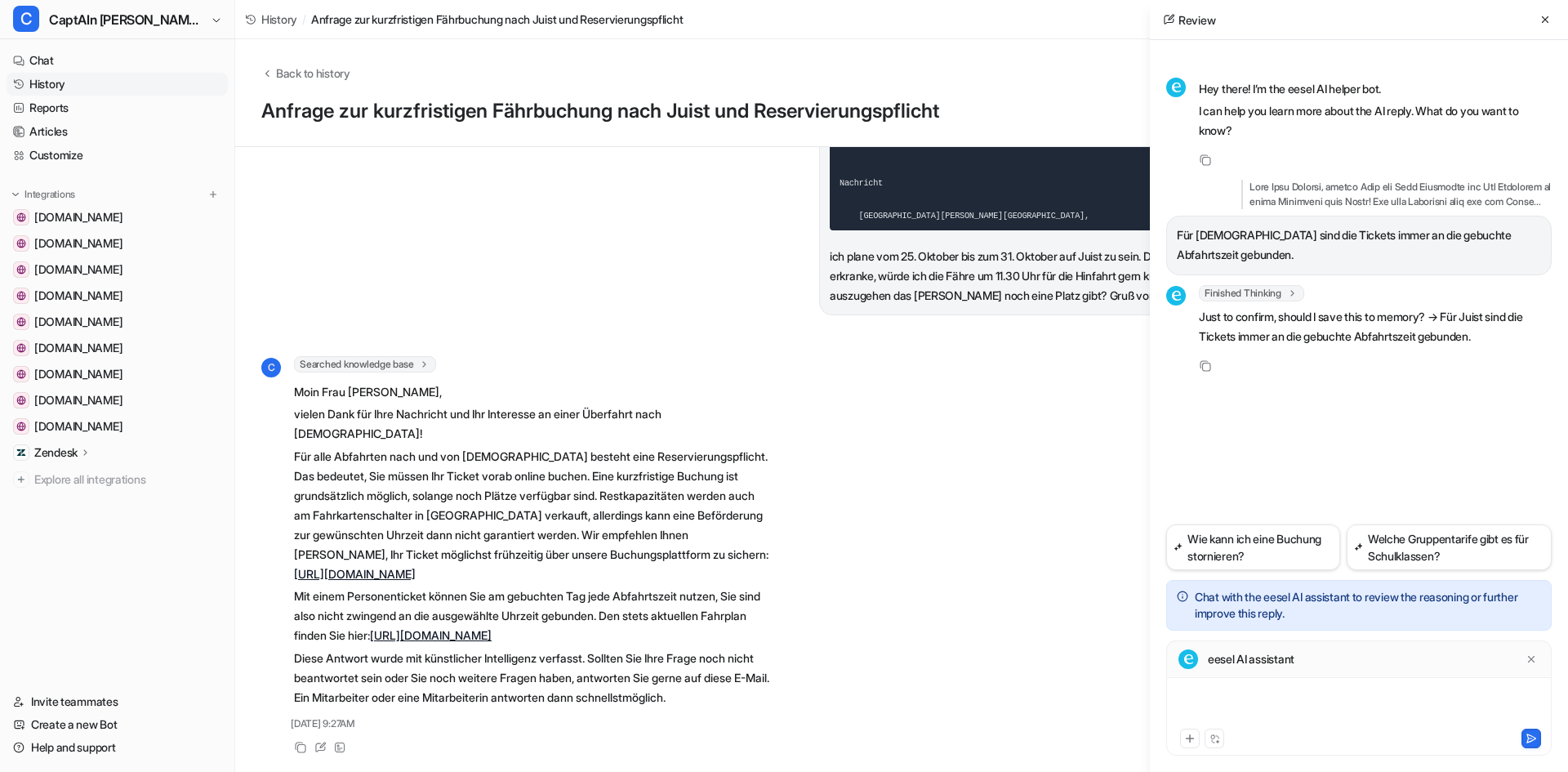
click at [1293, 706] on div at bounding box center [1359, 707] width 378 height 38
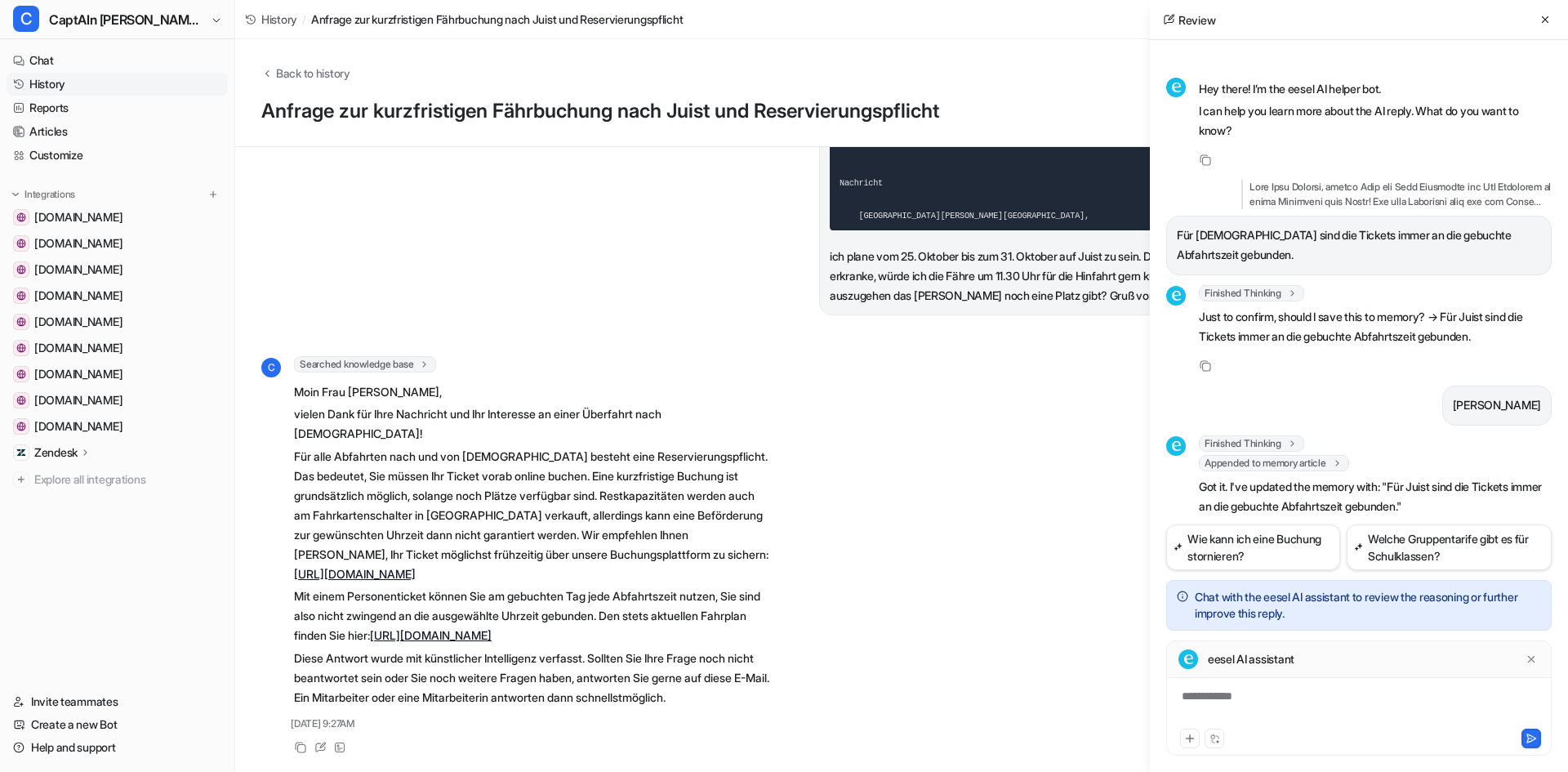
scroll to position [40, 0]
